Goal: Navigation & Orientation: Find specific page/section

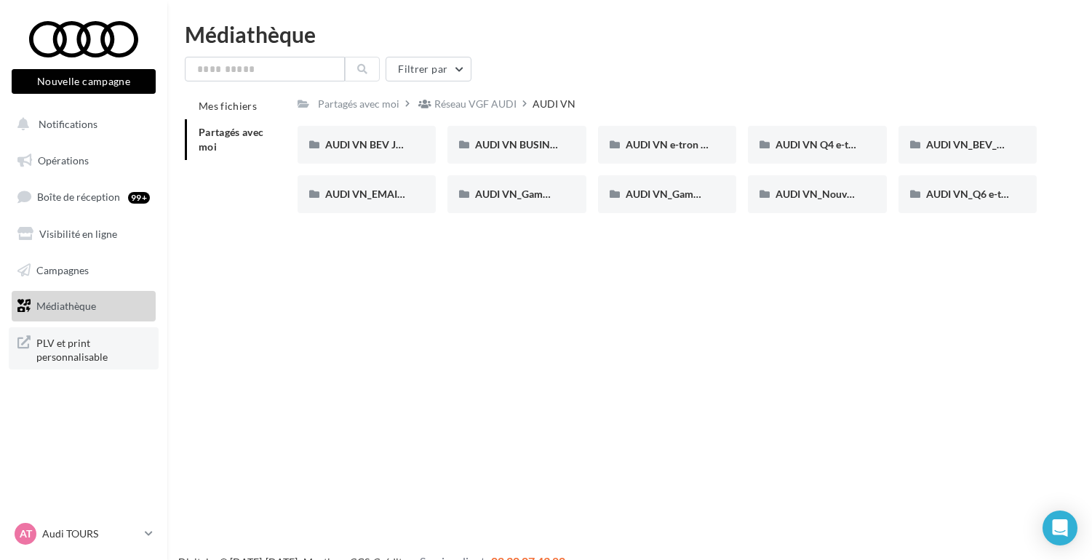
click at [58, 344] on span "PLV et print personnalisable" at bounding box center [92, 348] width 113 height 31
click at [127, 538] on p "Audi TOURS" at bounding box center [90, 534] width 97 height 15
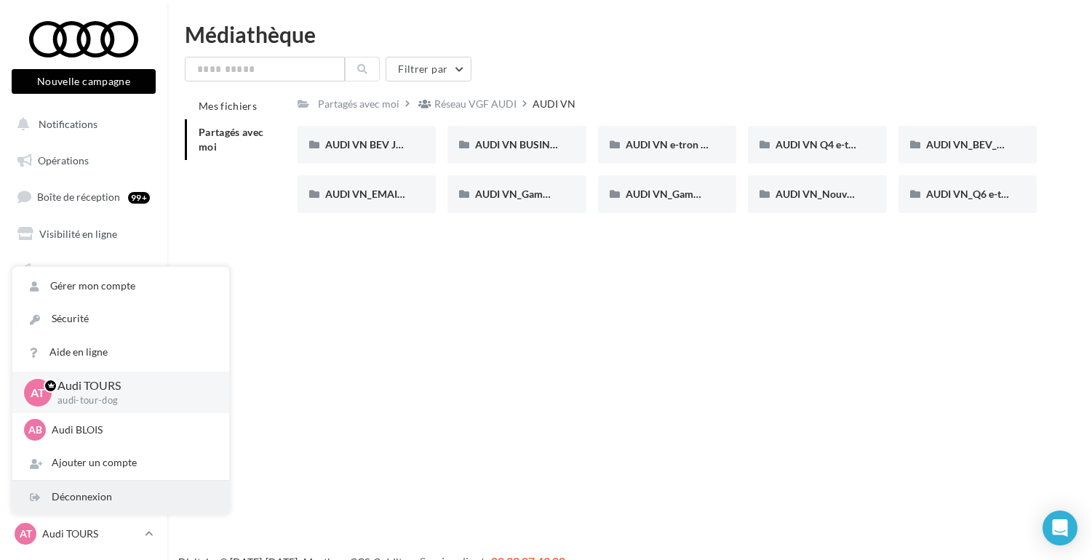
click at [97, 500] on div "Déconnexion" at bounding box center [120, 497] width 217 height 33
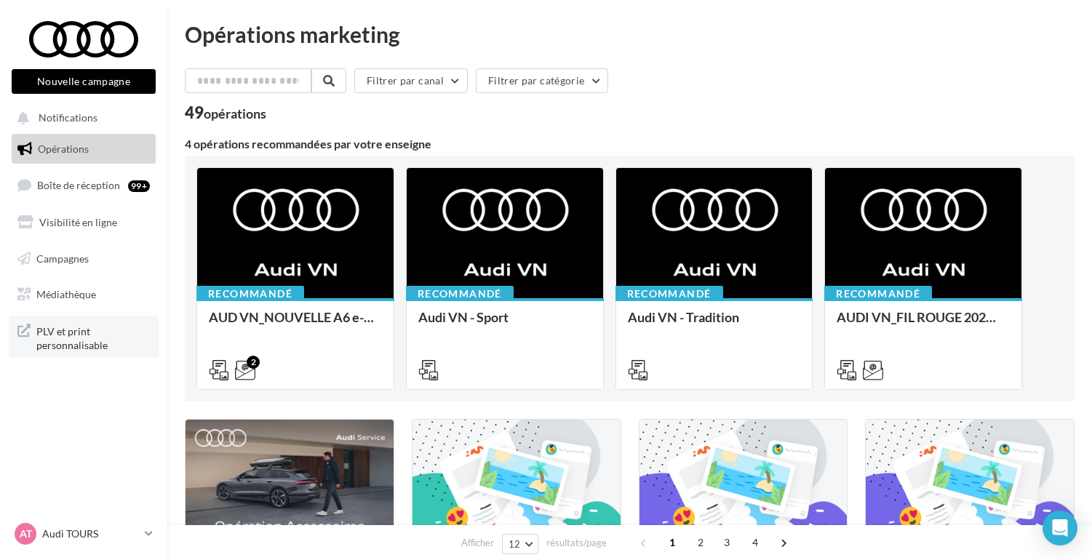
click at [63, 338] on span "PLV et print personnalisable" at bounding box center [92, 337] width 113 height 31
